Goal: Task Accomplishment & Management: Complete application form

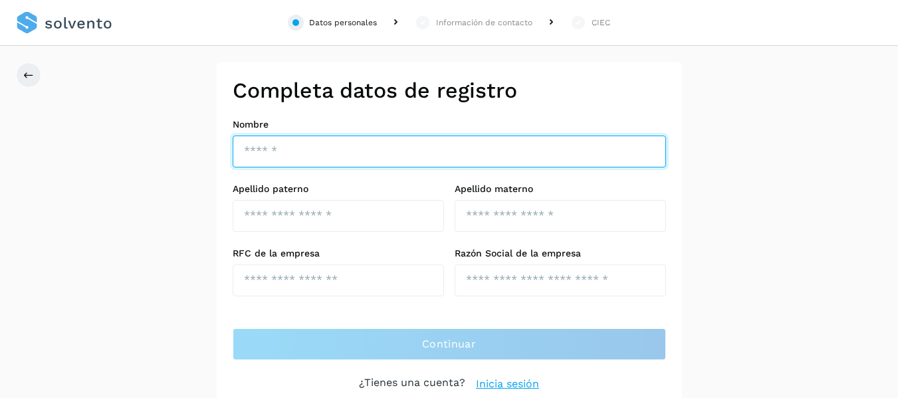
click at [323, 145] on input "text" at bounding box center [449, 152] width 433 height 32
type input "*********"
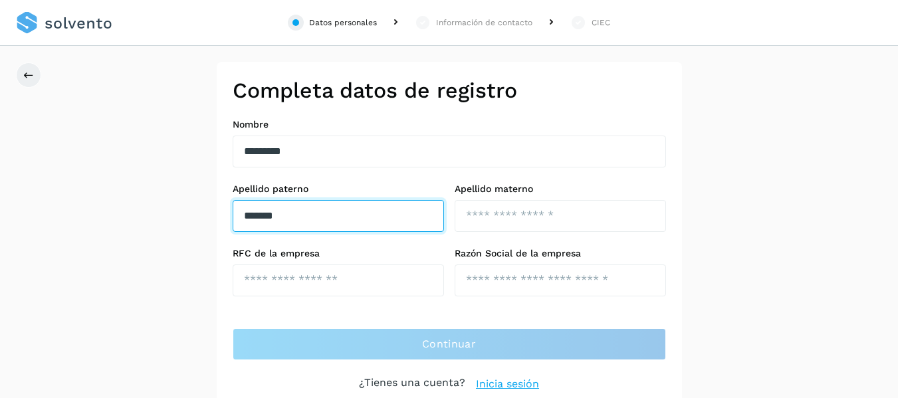
type input "*******"
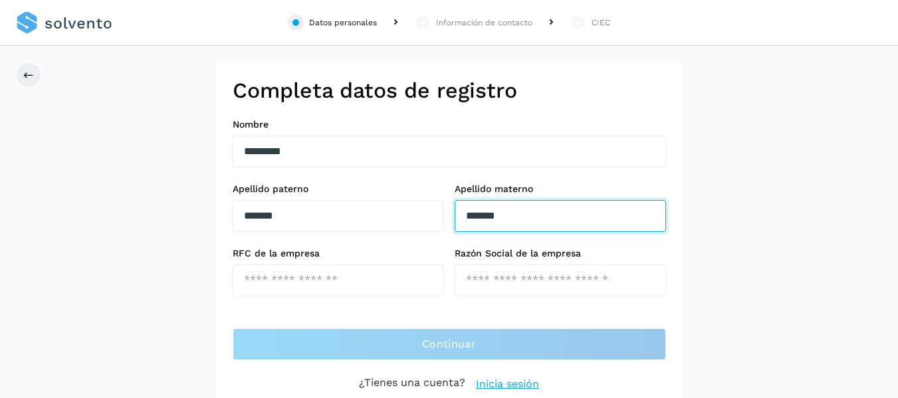
type input "*******"
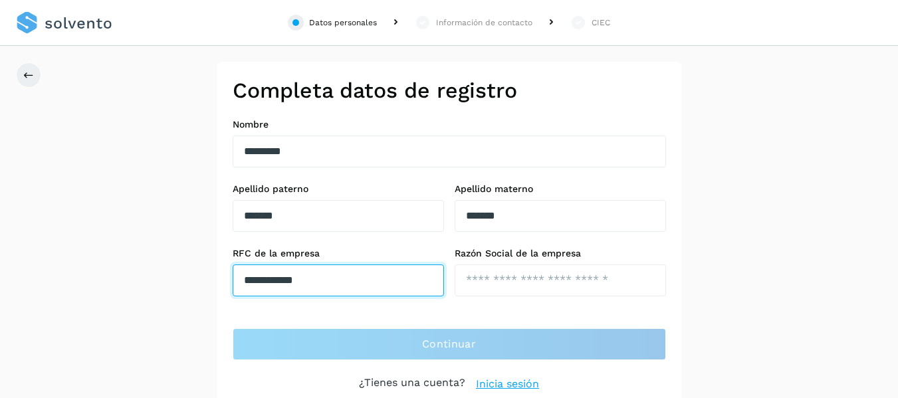
type input "**********"
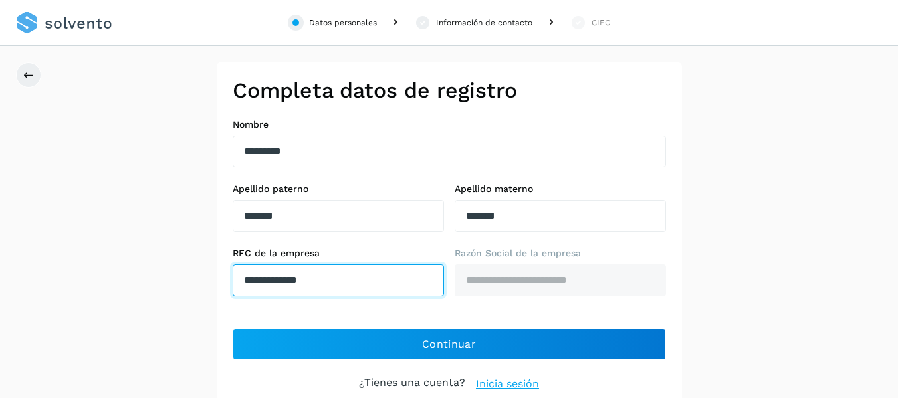
type input "**********"
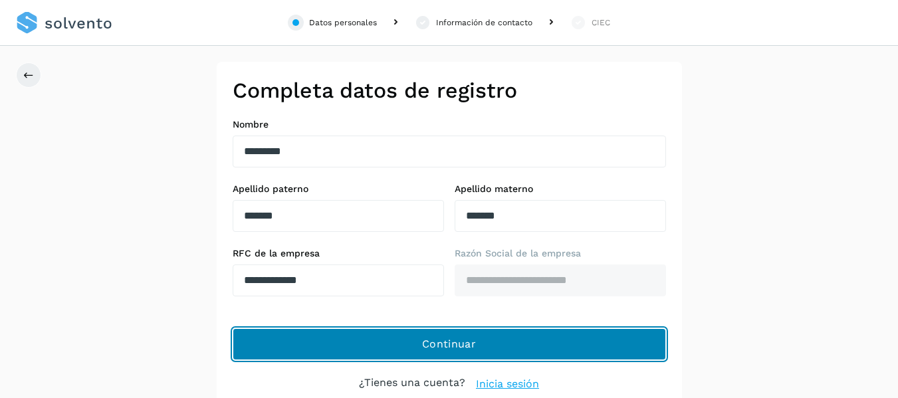
scroll to position [10, 0]
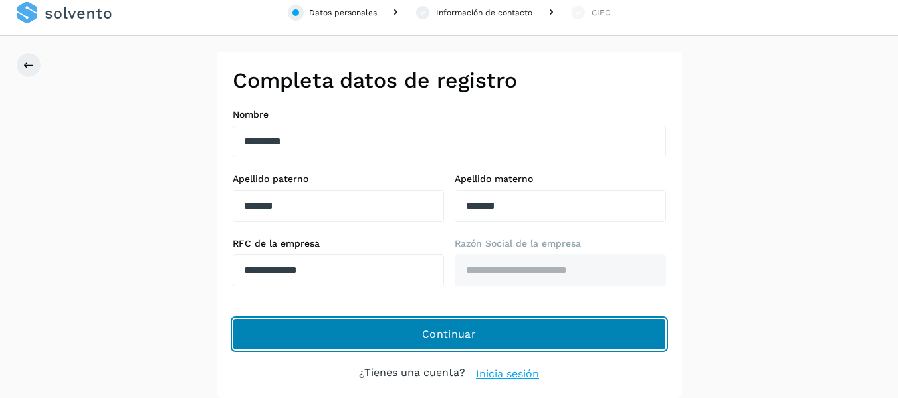
click at [454, 328] on span "Continuar" at bounding box center [449, 334] width 54 height 15
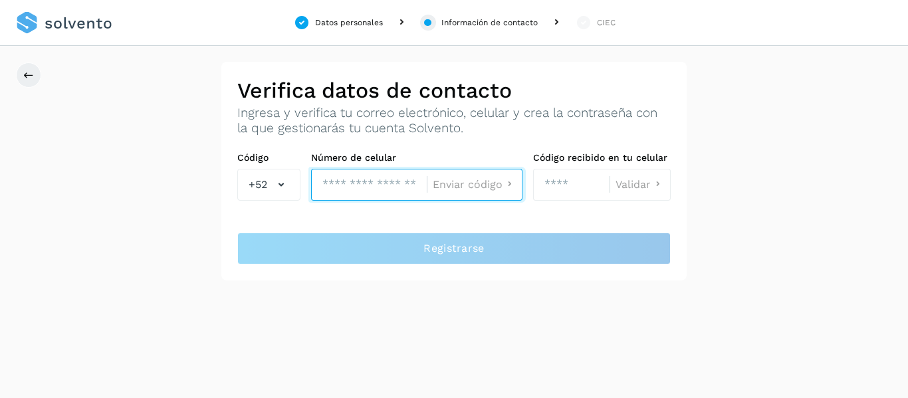
click at [372, 185] on input "tel" at bounding box center [369, 185] width 116 height 32
type input "**********"
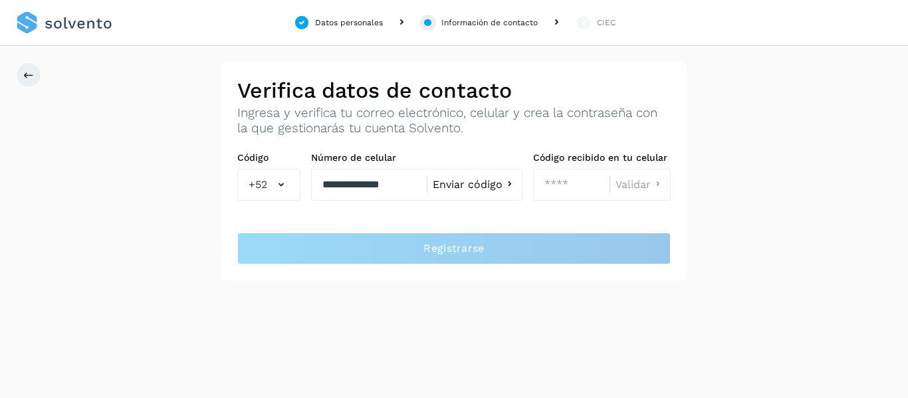
click at [484, 179] on span "Enviar código" at bounding box center [468, 184] width 70 height 11
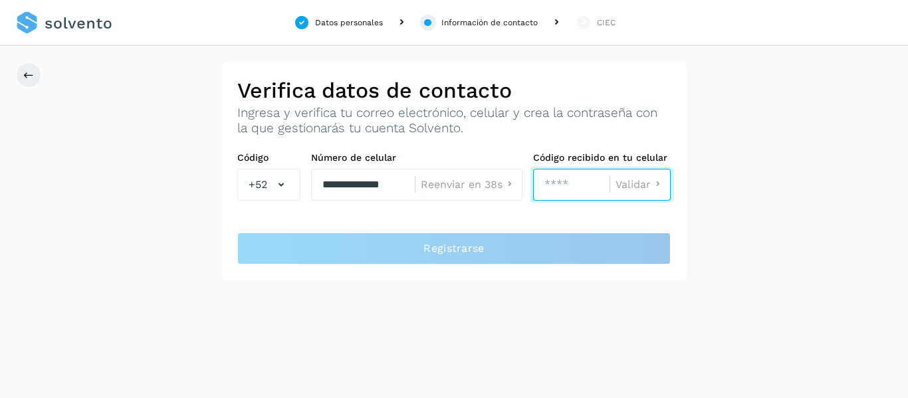
click at [577, 185] on input "number" at bounding box center [571, 185] width 76 height 32
type input "****"
click at [638, 185] on span "Validar" at bounding box center [632, 184] width 35 height 11
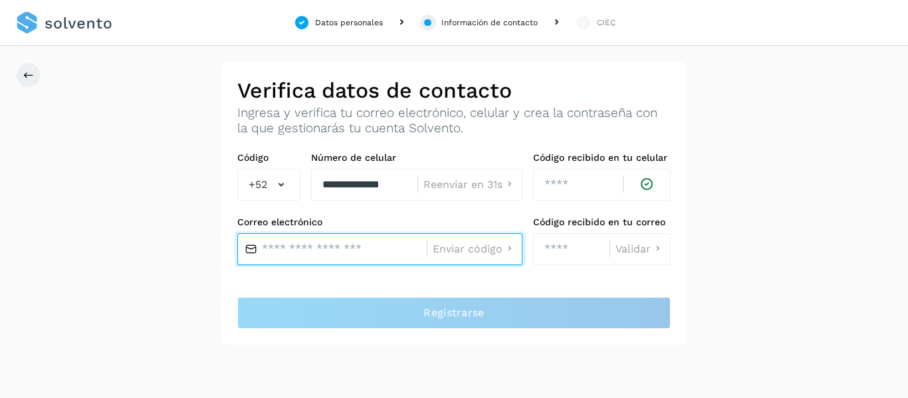
click at [309, 248] on input "text" at bounding box center [331, 249] width 189 height 32
type input "**********"
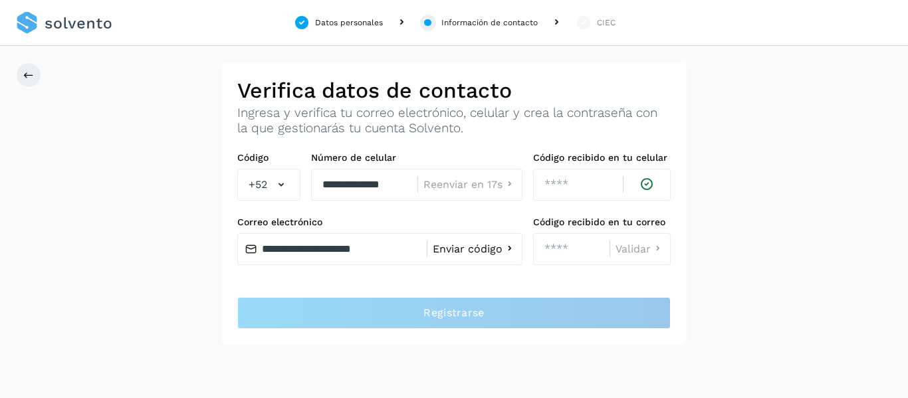
click at [474, 244] on span "Enviar código" at bounding box center [468, 249] width 70 height 11
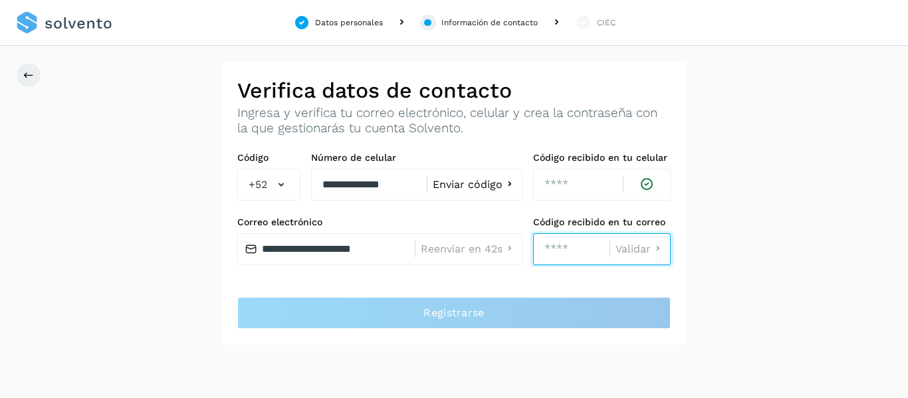
click at [564, 248] on input "number" at bounding box center [571, 249] width 76 height 32
type input "****"
click at [633, 249] on span "Validar" at bounding box center [632, 249] width 35 height 11
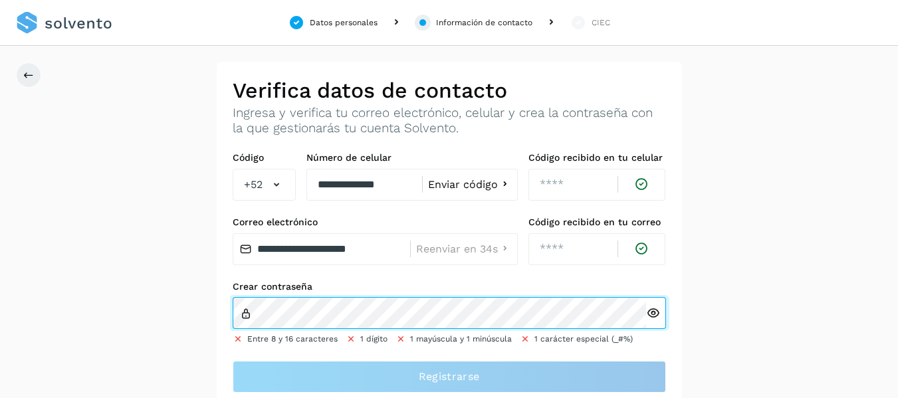
scroll to position [11, 0]
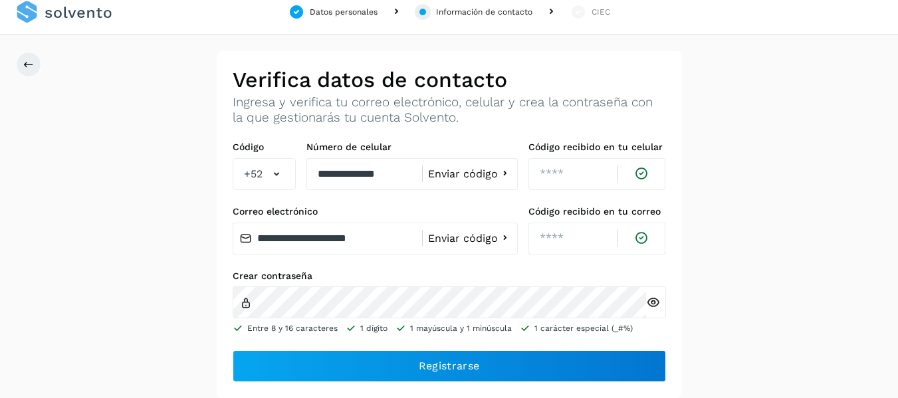
click at [654, 302] on icon at bounding box center [653, 303] width 14 height 14
click at [650, 301] on icon at bounding box center [653, 303] width 14 height 14
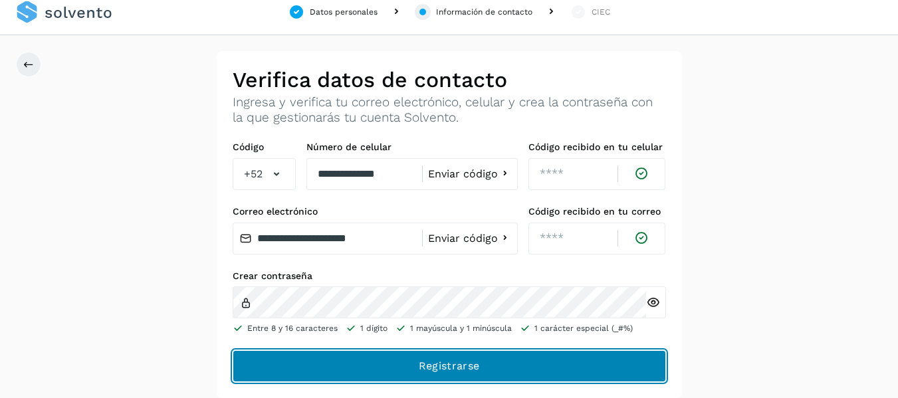
click at [463, 362] on span "Registrarse" at bounding box center [449, 366] width 60 height 15
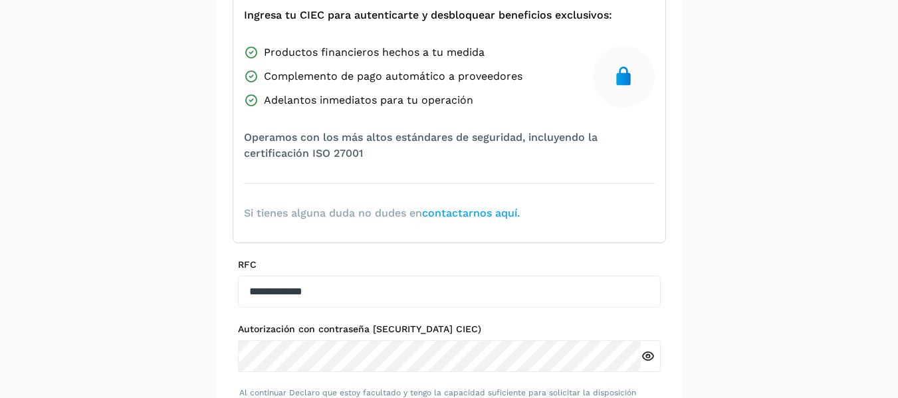
scroll to position [199, 0]
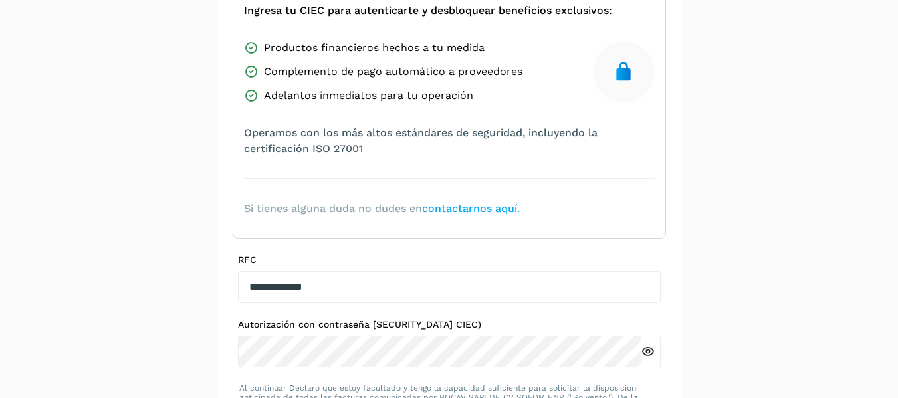
click at [761, 187] on div "**********" at bounding box center [449, 178] width 898 height 633
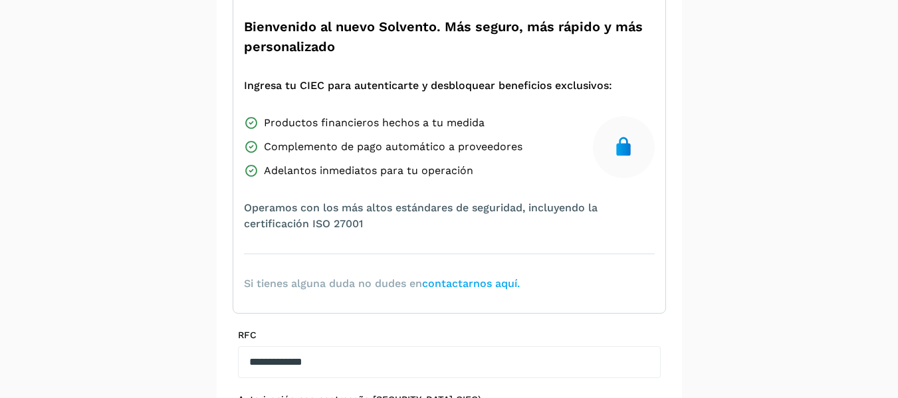
scroll to position [266, 0]
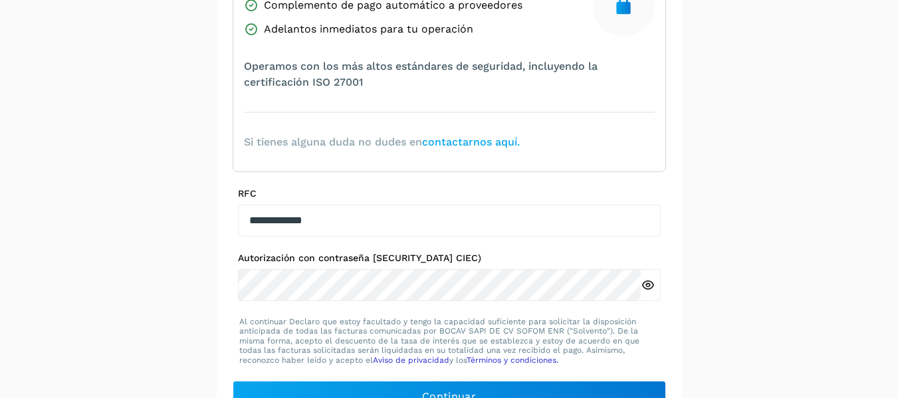
click at [477, 141] on link "contactarnos aquí." at bounding box center [471, 142] width 98 height 13
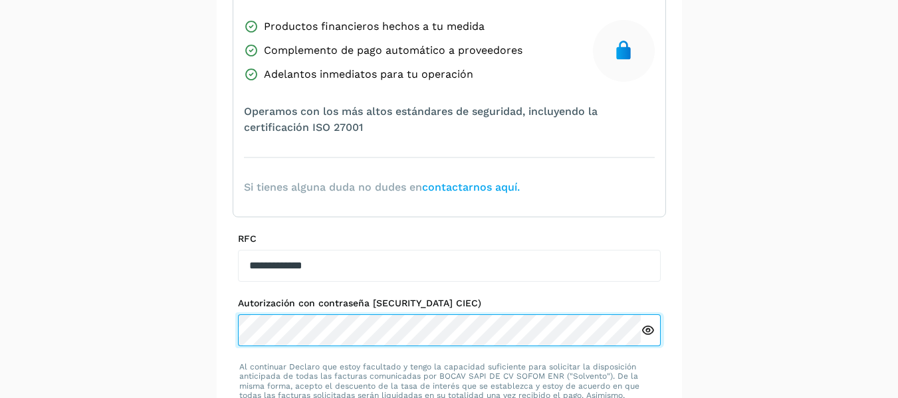
scroll to position [296, 0]
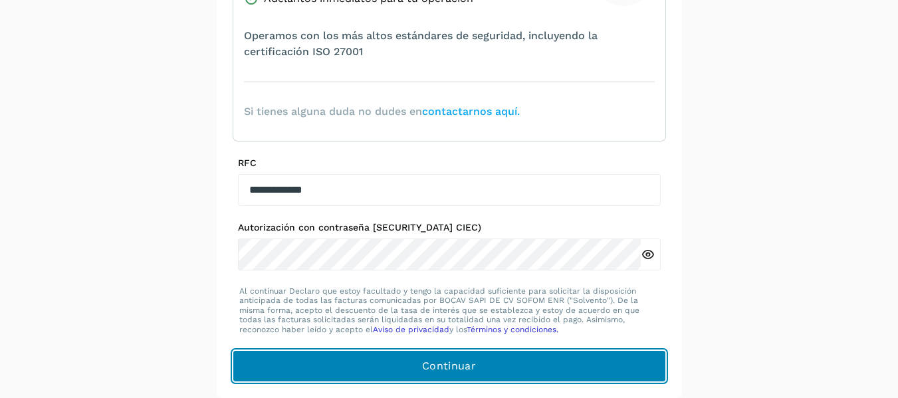
click at [446, 361] on span "Continuar" at bounding box center [449, 366] width 54 height 15
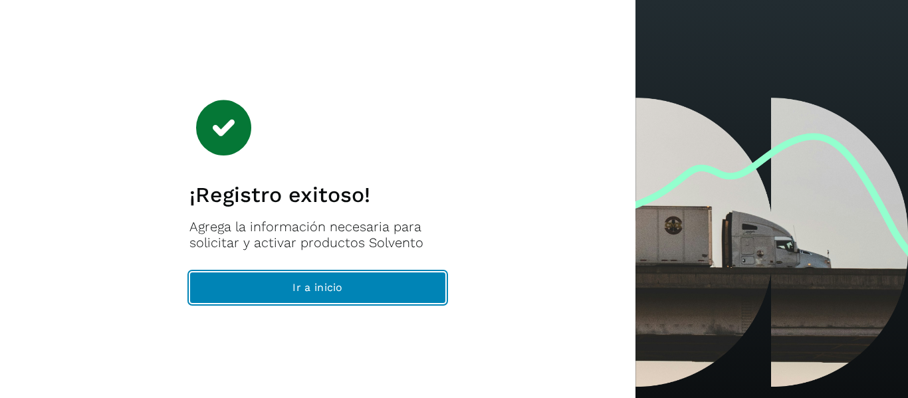
click at [338, 284] on span "Ir a inicio" at bounding box center [317, 287] width 50 height 15
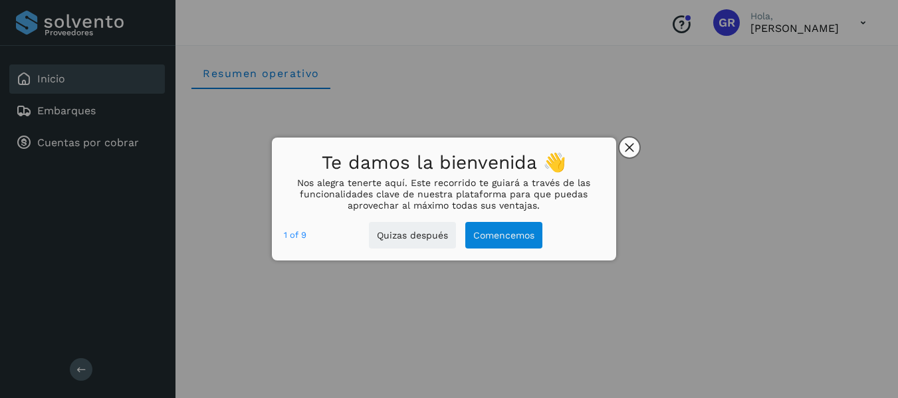
click at [631, 144] on icon "close," at bounding box center [629, 147] width 9 height 9
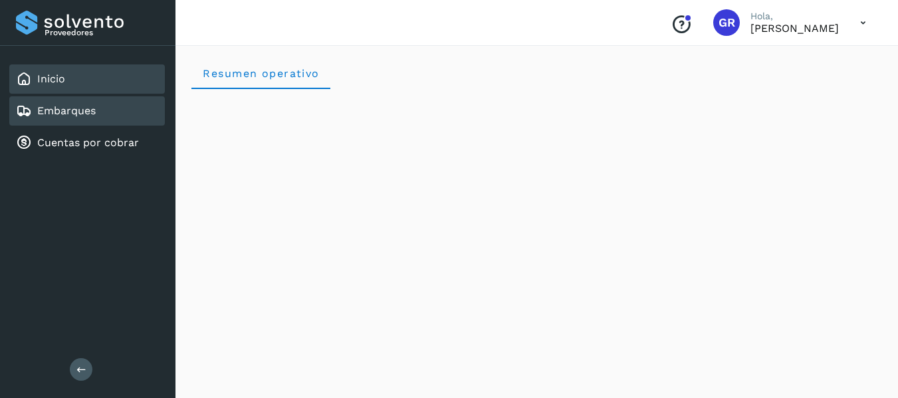
click at [66, 111] on link "Embarques" at bounding box center [66, 110] width 58 height 13
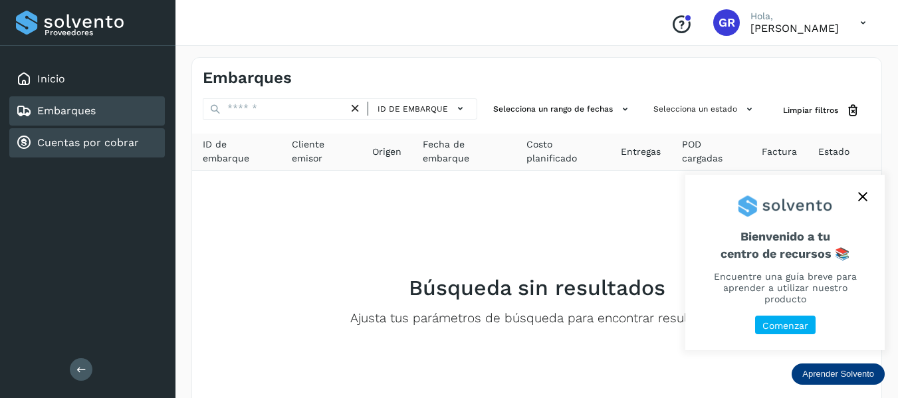
click at [93, 144] on link "Cuentas por cobrar" at bounding box center [88, 142] width 102 height 13
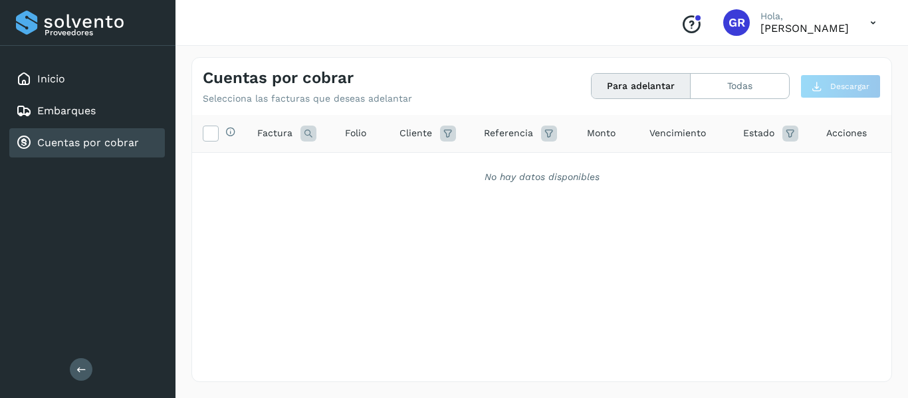
click at [307, 134] on icon at bounding box center [308, 134] width 16 height 16
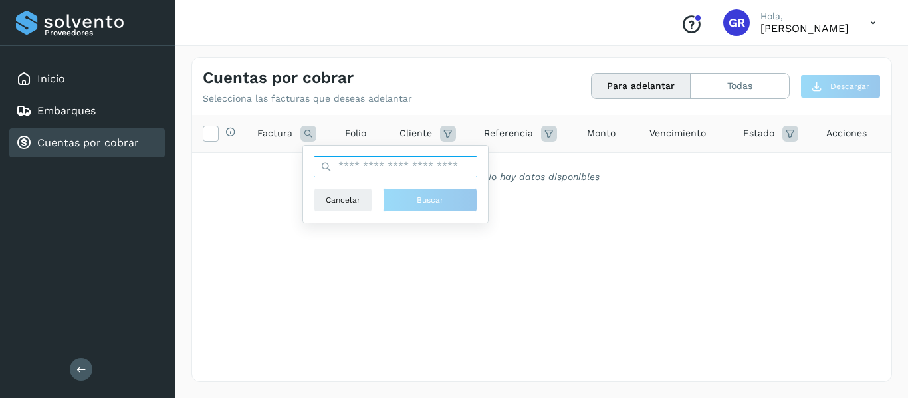
click at [355, 167] on input "text" at bounding box center [395, 166] width 163 height 21
click at [619, 207] on div "Selecciona todas las facturas disponibles para adelanto Factura Cancelar Buscar…" at bounding box center [541, 221] width 699 height 212
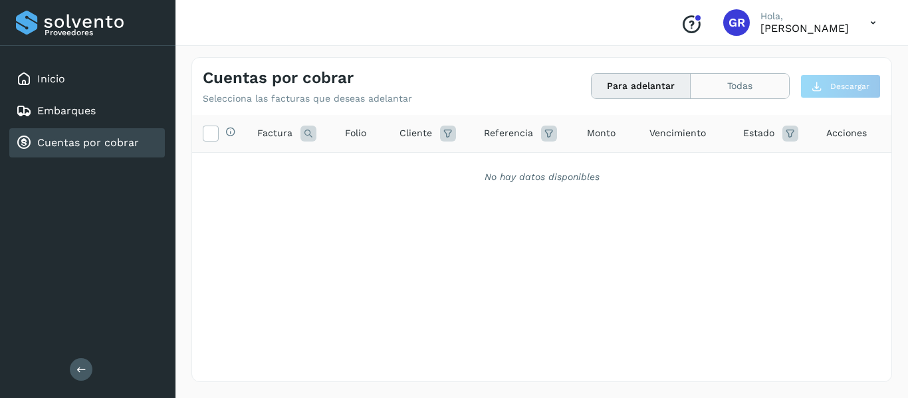
click at [732, 87] on button "Todas" at bounding box center [739, 86] width 98 height 25
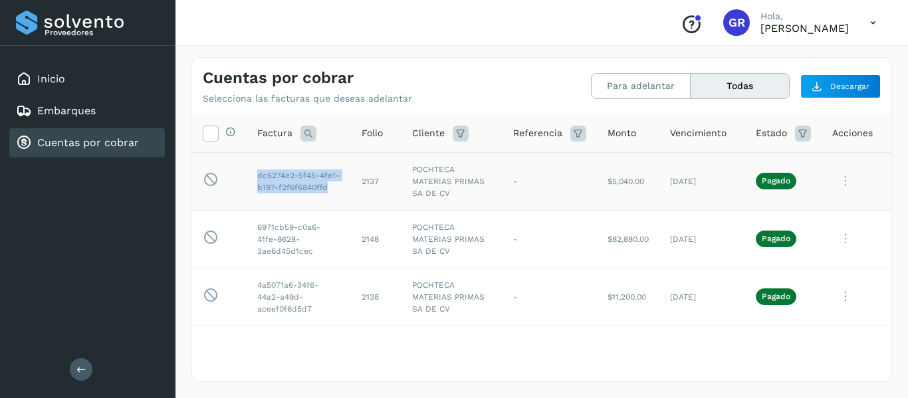
drag, startPoint x: 257, startPoint y: 175, endPoint x: 326, endPoint y: 186, distance: 69.9
click at [326, 186] on td "dc6274e2-5f45-4fe1-b197-f2f6f6840ffd" at bounding box center [299, 181] width 104 height 58
copy td "dc6274e2-5f45-4fe1-b197-f2f6f6840ffd"
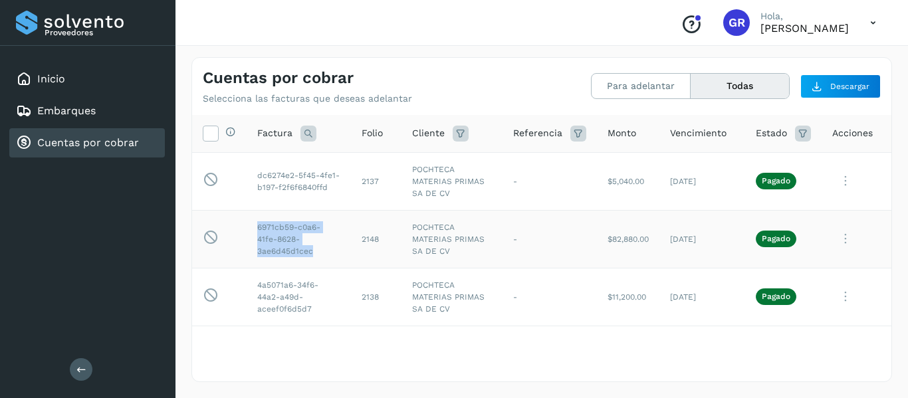
drag, startPoint x: 257, startPoint y: 226, endPoint x: 312, endPoint y: 251, distance: 60.7
click at [312, 251] on td "6971cb59-c0a6-41fe-8628-3ae6d45d1cec" at bounding box center [299, 239] width 104 height 58
copy td "6971cb59-c0a6-41fe-8628-3ae6d45d1cec"
click at [257, 283] on td "4a5071a6-34f6-44a2-a49d-aceef0f6d5d7" at bounding box center [299, 297] width 104 height 58
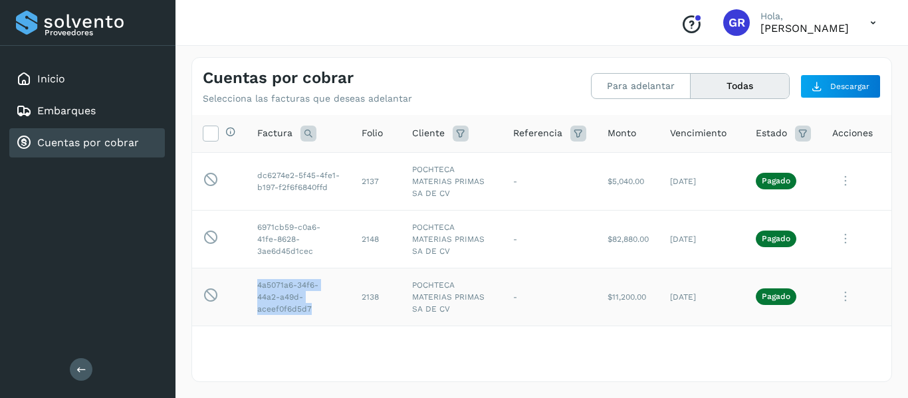
drag, startPoint x: 258, startPoint y: 284, endPoint x: 318, endPoint y: 307, distance: 63.5
click at [318, 307] on td "4a5071a6-34f6-44a2-a49d-aceef0f6d5d7" at bounding box center [299, 297] width 104 height 58
copy td "4a5071a6-34f6-44a2-a49d-aceef0f6d5d7"
click at [845, 195] on icon at bounding box center [845, 180] width 27 height 27
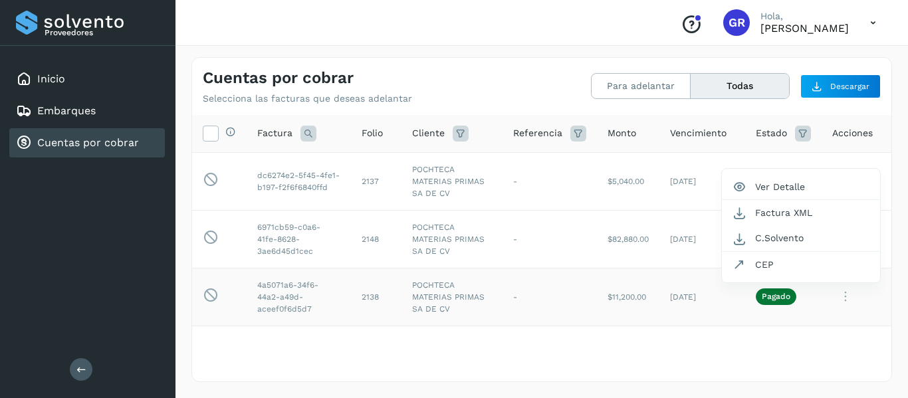
click at [664, 351] on div at bounding box center [454, 199] width 908 height 398
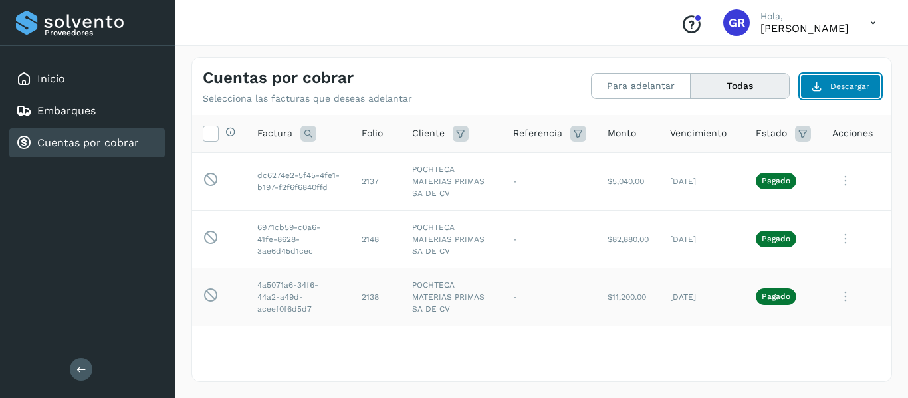
click at [848, 83] on span "Descargar" at bounding box center [849, 86] width 39 height 12
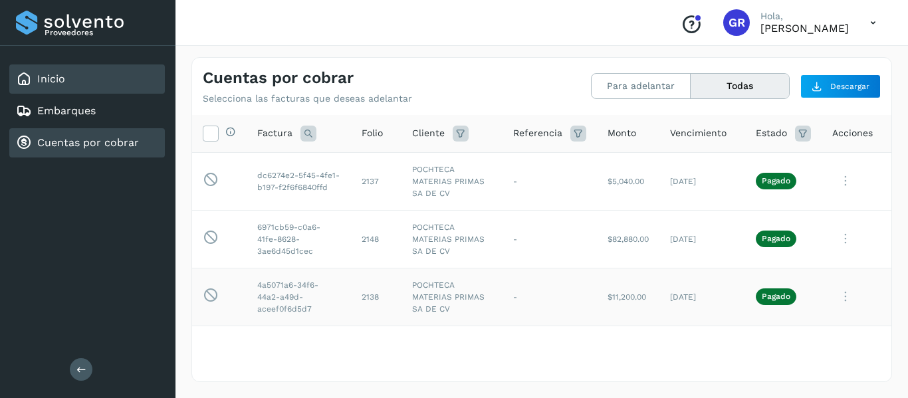
click at [47, 72] on div "Inicio" at bounding box center [40, 79] width 49 height 16
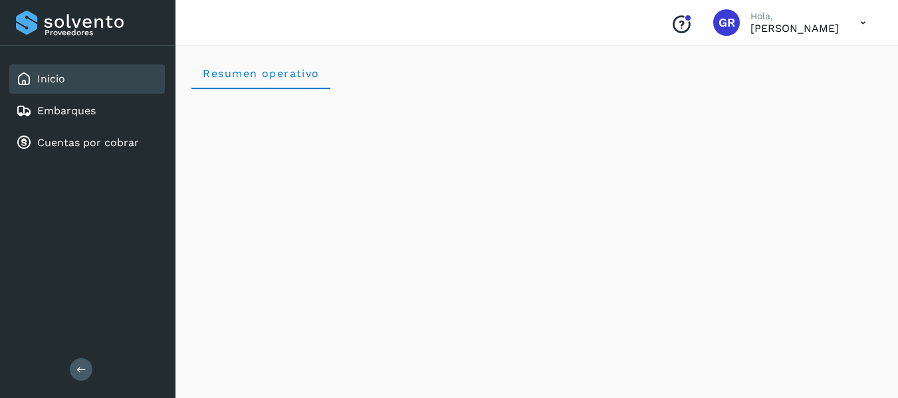
click at [864, 22] on icon at bounding box center [862, 22] width 27 height 27
click at [779, 58] on div "Cerrar sesión" at bounding box center [797, 59] width 158 height 25
